Goal: Check status

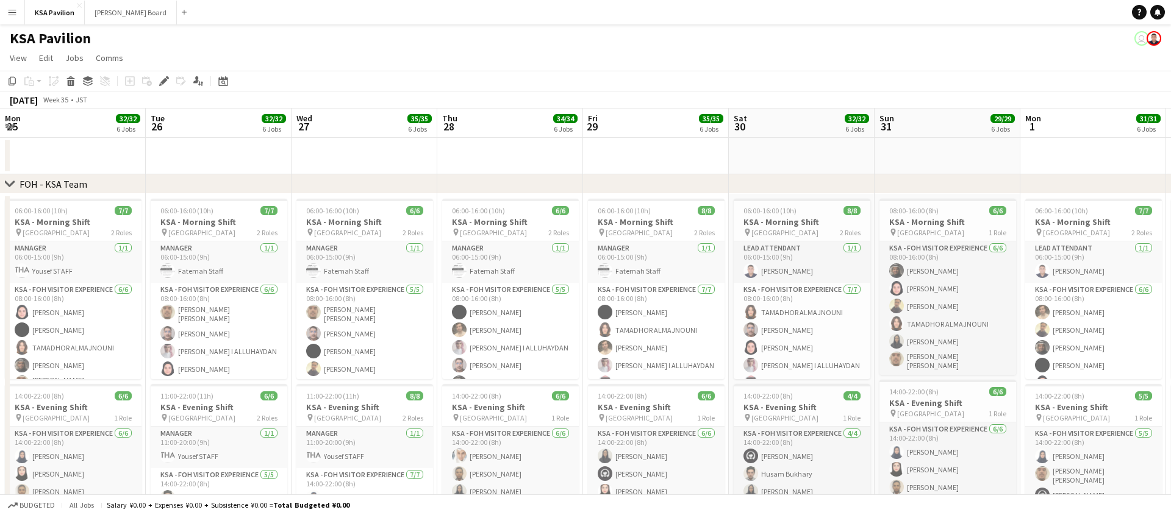
scroll to position [0, 568]
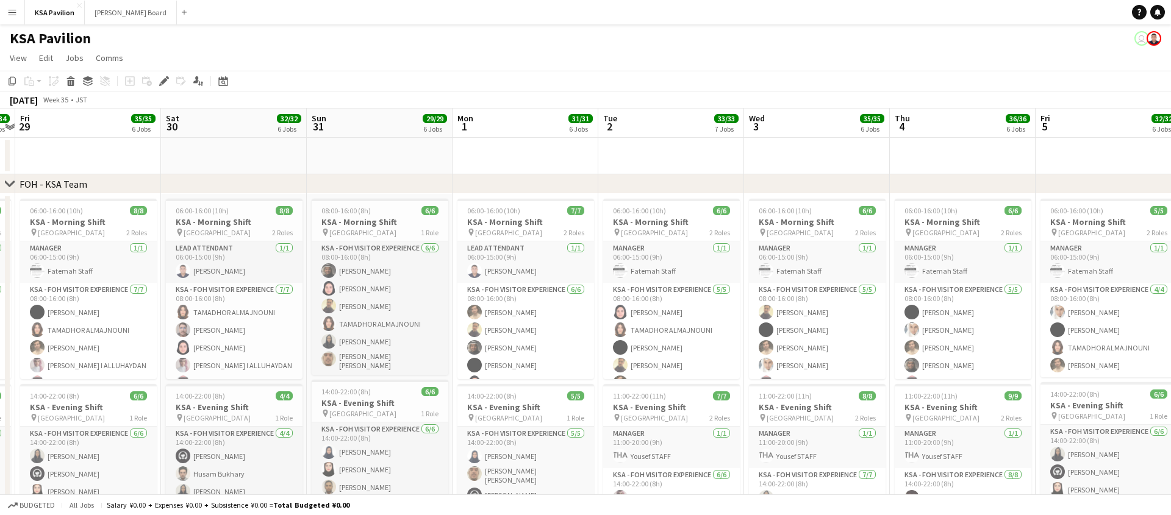
click at [9, 12] on app-icon "Menu" at bounding box center [12, 12] width 10 height 10
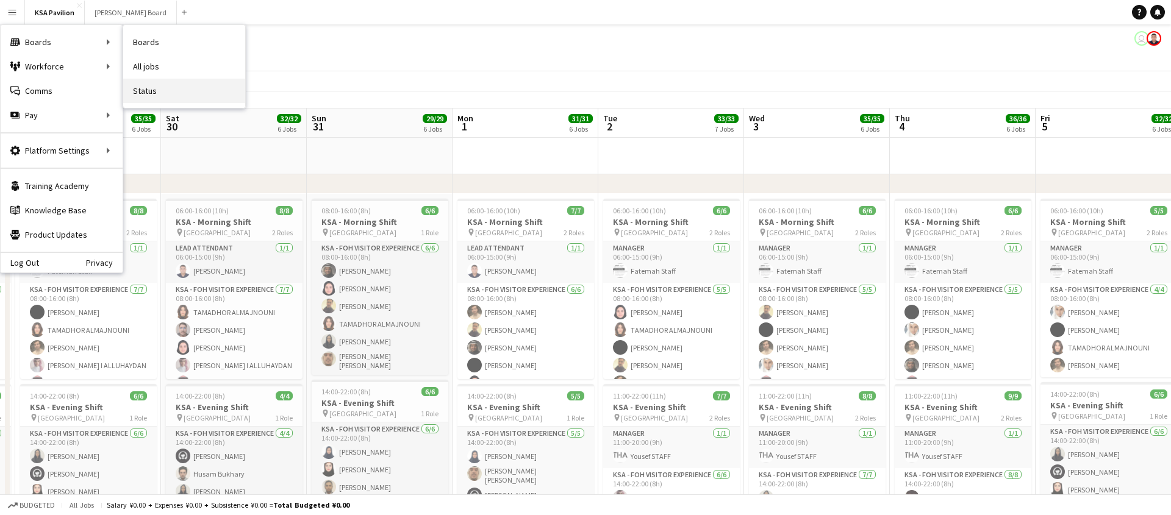
click at [138, 91] on link "Status" at bounding box center [184, 91] width 122 height 24
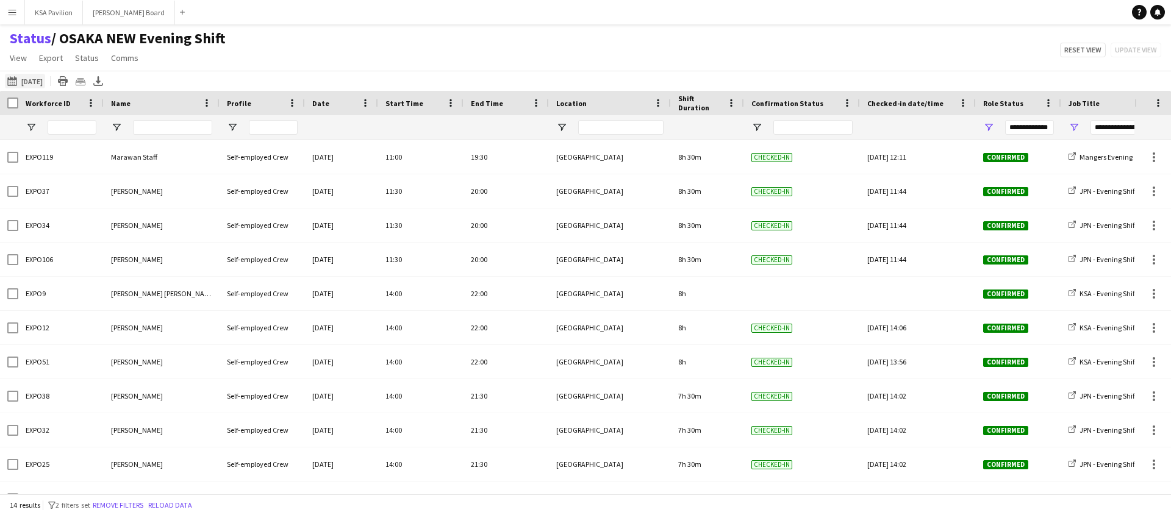
click at [28, 81] on button "[DATE] [DATE]" at bounding box center [25, 81] width 40 height 15
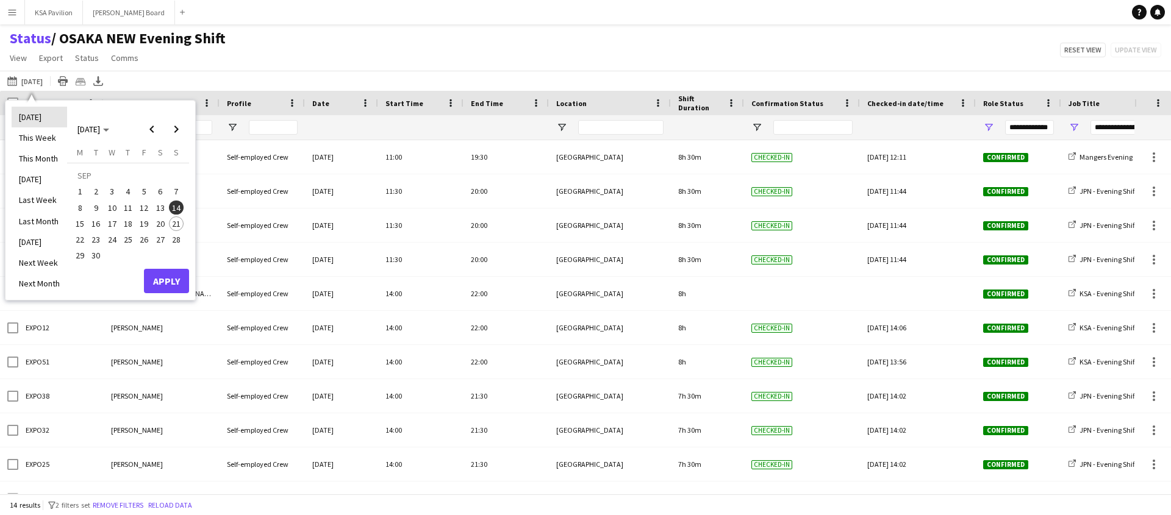
click at [30, 109] on li "[DATE]" at bounding box center [39, 117] width 55 height 21
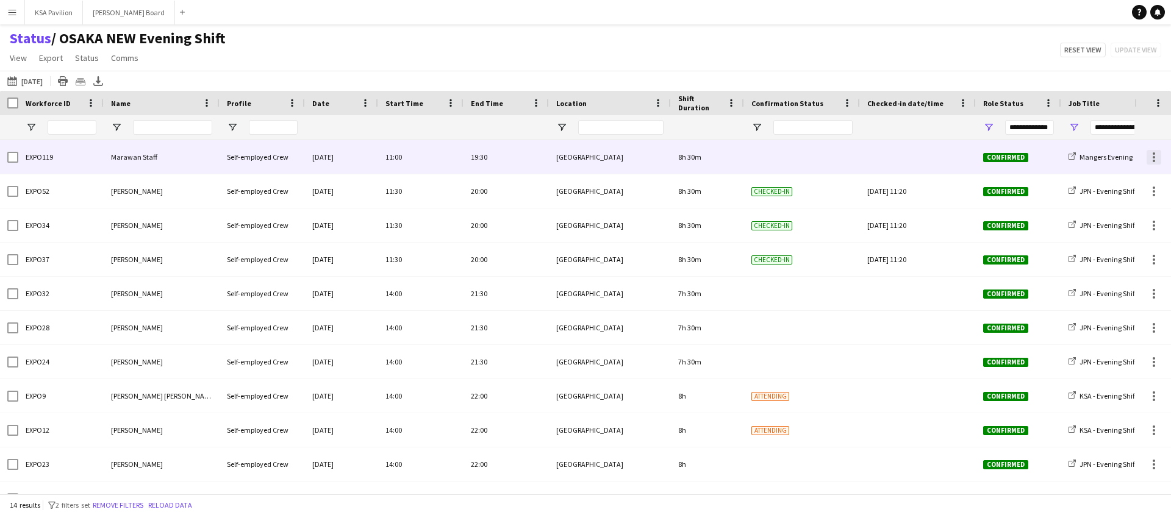
click at [1154, 151] on div at bounding box center [1153, 157] width 15 height 15
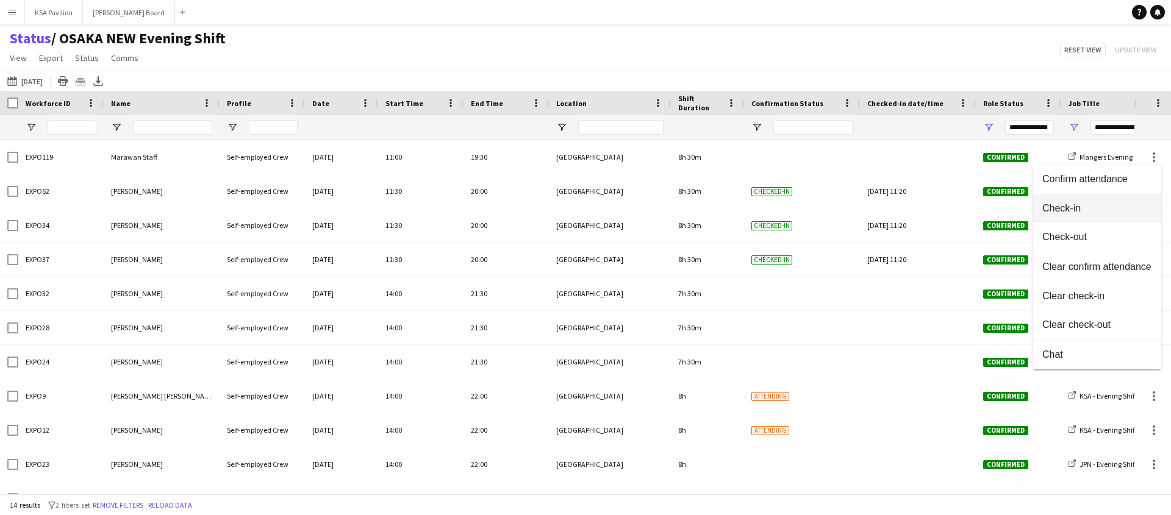
click at [1098, 207] on span "Check-in" at bounding box center [1096, 208] width 109 height 11
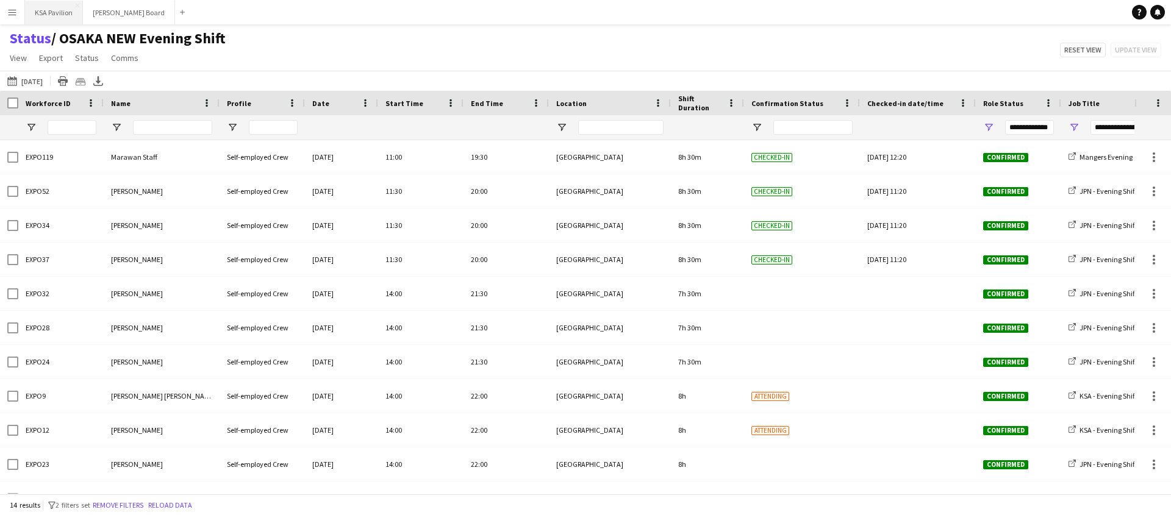
click at [41, 18] on button "KSA Pavilion Close" at bounding box center [54, 13] width 58 height 24
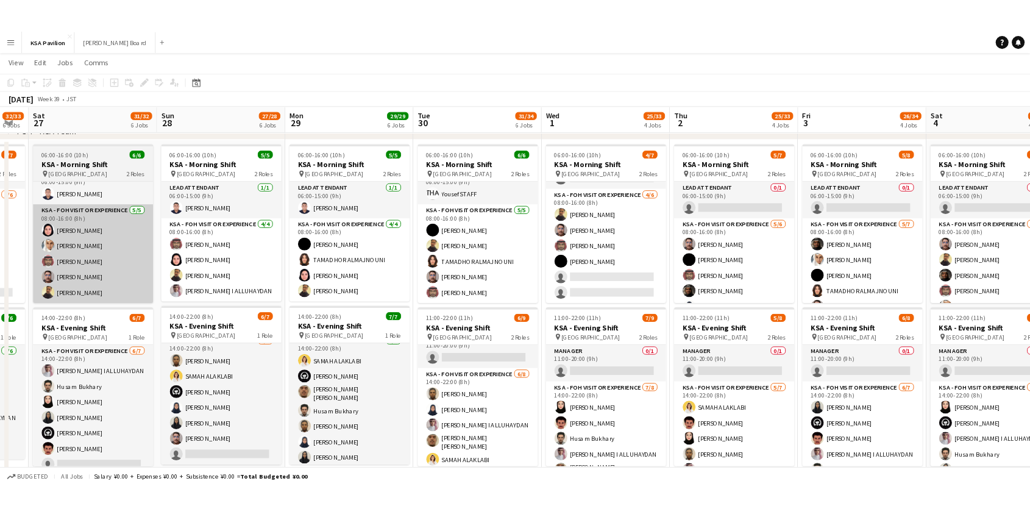
scroll to position [34, 0]
